Goal: Information Seeking & Learning: Learn about a topic

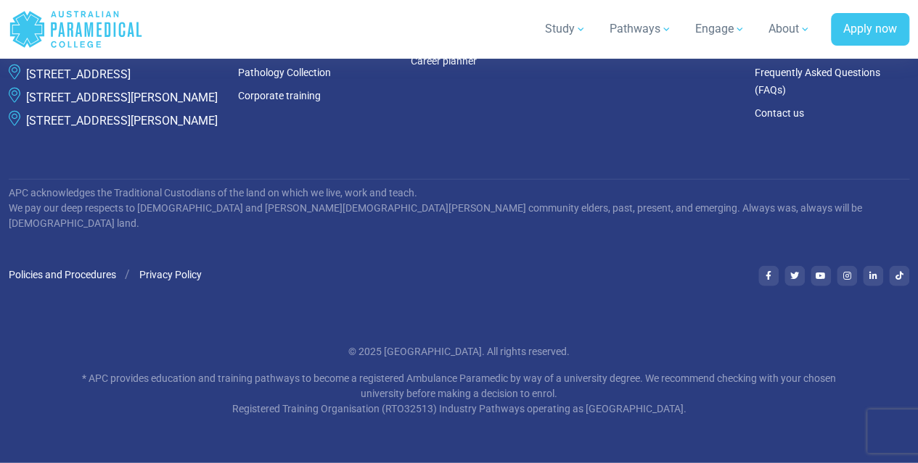
click at [395, 408] on p "* APC provides education and training pathways to become a registered Ambulance…" at bounding box center [458, 394] width 765 height 46
copy p "RTO32513"
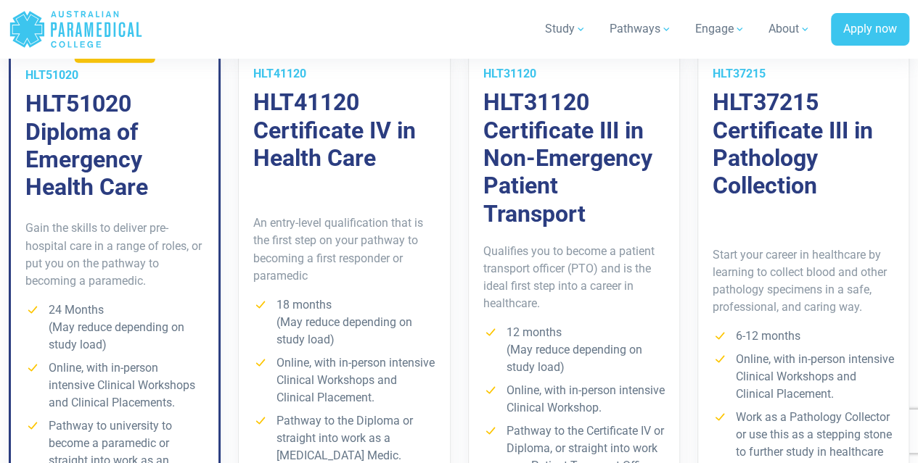
scroll to position [1128, 0]
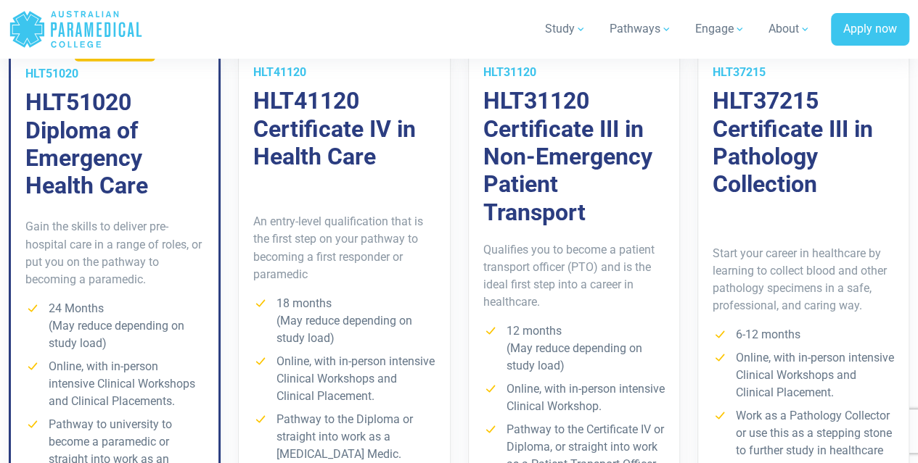
click at [773, 265] on p "Start your career in healthcare by learning to collect blood and other patholog…" at bounding box center [802, 279] width 181 height 70
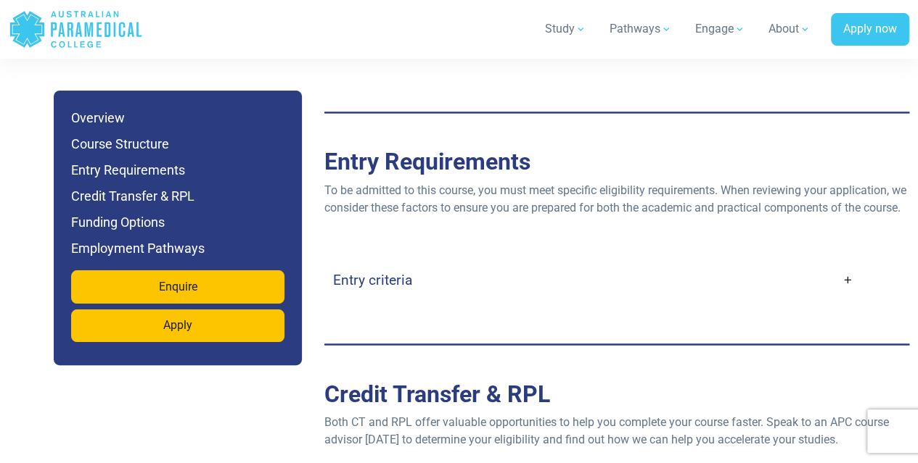
scroll to position [3763, 0]
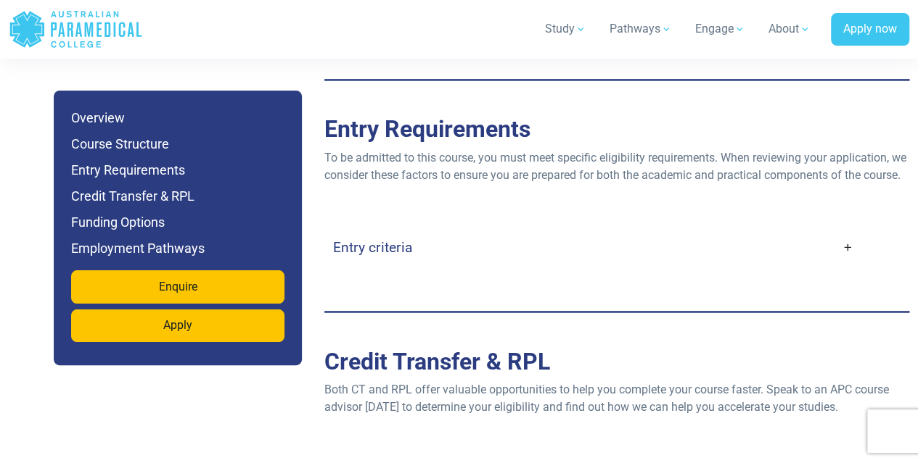
click at [852, 231] on link "Entry criteria" at bounding box center [593, 248] width 520 height 34
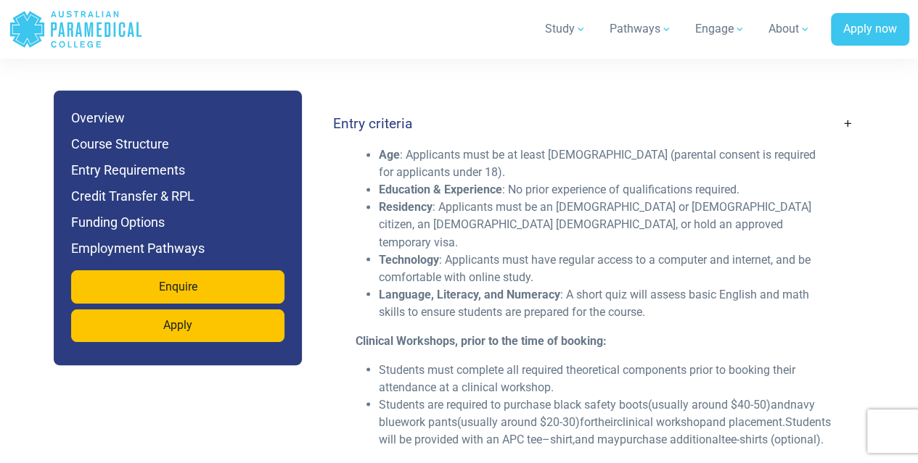
scroll to position [3895, 0]
